Goal: Transaction & Acquisition: Purchase product/service

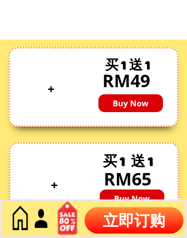
scroll to position [3394, 0]
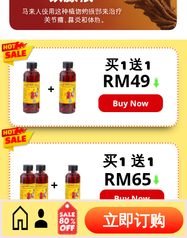
click at [130, 96] on p "Buy Now" at bounding box center [130, 103] width 65 height 18
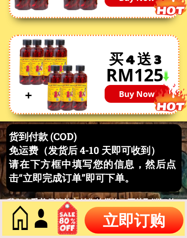
click at [144, 56] on div at bounding box center [94, 75] width 170 height 80
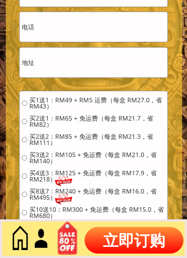
scroll to position [4064, 0]
click at [24, 121] on input "radio" at bounding box center [24, 121] width 5 height 5
radio input "true"
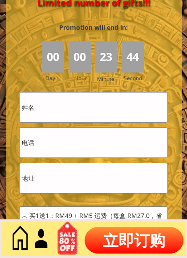
scroll to position [3948, 0]
click at [51, 107] on input "text" at bounding box center [94, 108] width 148 height 30
type input "JaneGoh"
type input "0193996138"
click at [56, 175] on input "text" at bounding box center [94, 178] width 148 height 30
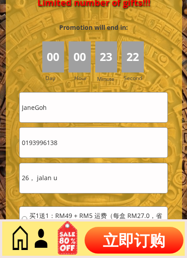
click at [152, 238] on p "立即订购" at bounding box center [134, 240] width 99 height 27
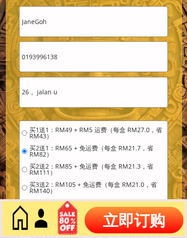
scroll to position [4024, 0]
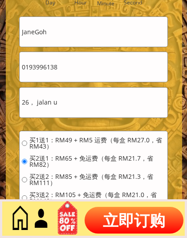
click at [72, 105] on input "26， jalan u" at bounding box center [94, 103] width 148 height 30
type input "26， [STREET_ADDRESS]/"
click at [124, 138] on span "买1送1：RM49 + RM5 运费（每盒 RM27.0，省 RM43）" at bounding box center [97, 143] width 136 height 12
radio input "true"
click at [85, 102] on input "26， [STREET_ADDRESS]/" at bounding box center [94, 103] width 148 height 30
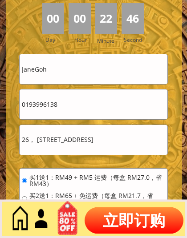
scroll to position [3986, 0]
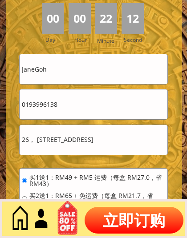
type input "26， [STREET_ADDRESS]"
click at [141, 219] on p "立即订购" at bounding box center [134, 220] width 99 height 27
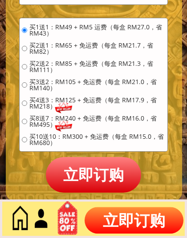
scroll to position [4137, 0]
click at [24, 48] on input "radio" at bounding box center [24, 48] width 5 height 5
radio input "true"
click at [108, 172] on p "立即订购" at bounding box center [93, 174] width 95 height 35
